Goal: Navigation & Orientation: Find specific page/section

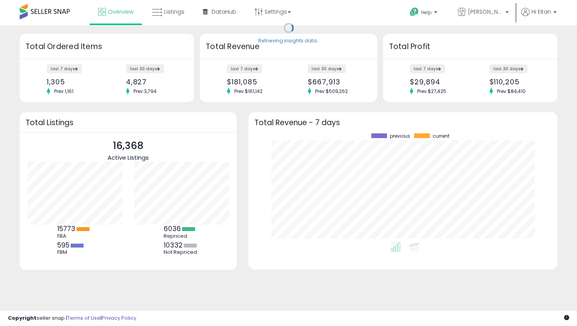
scroll to position [109, 293]
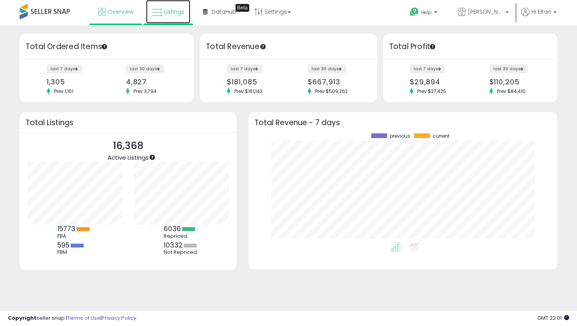
click at [165, 18] on link "Listings" at bounding box center [168, 12] width 44 height 24
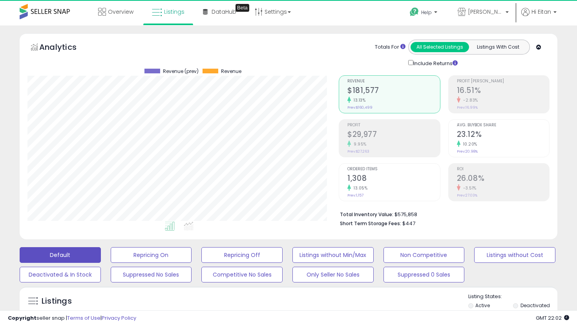
scroll to position [161, 311]
